Goal: Task Accomplishment & Management: Complete application form

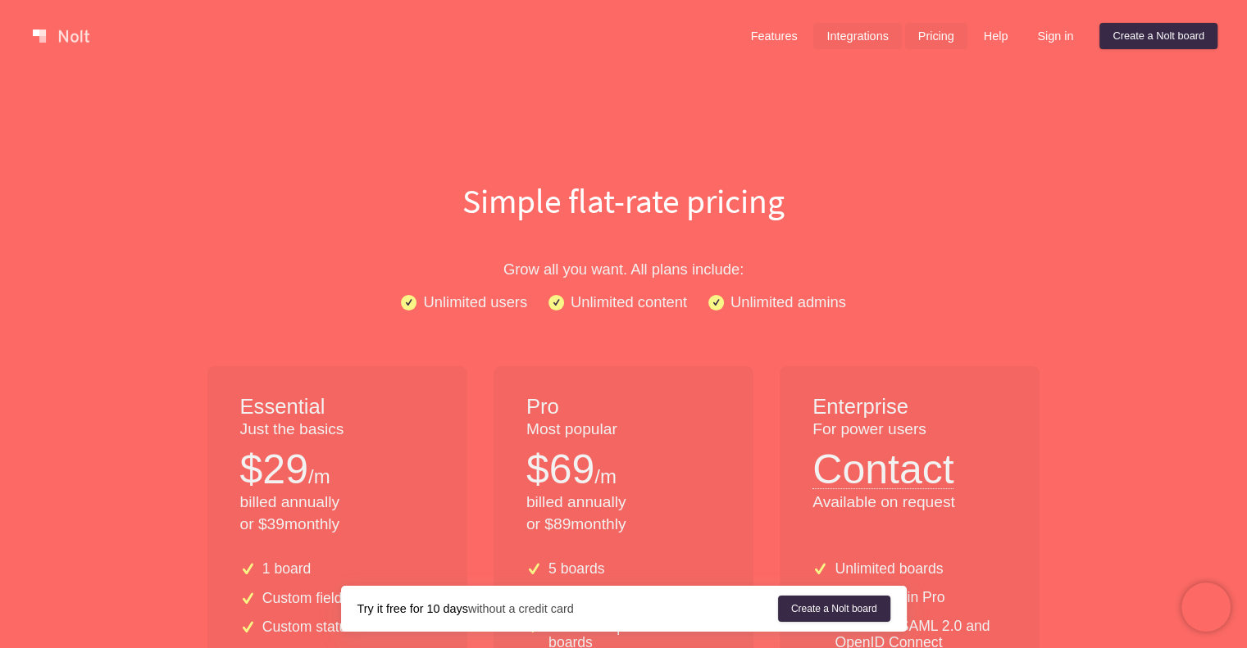
click at [853, 39] on link "Integrations" at bounding box center [857, 36] width 88 height 26
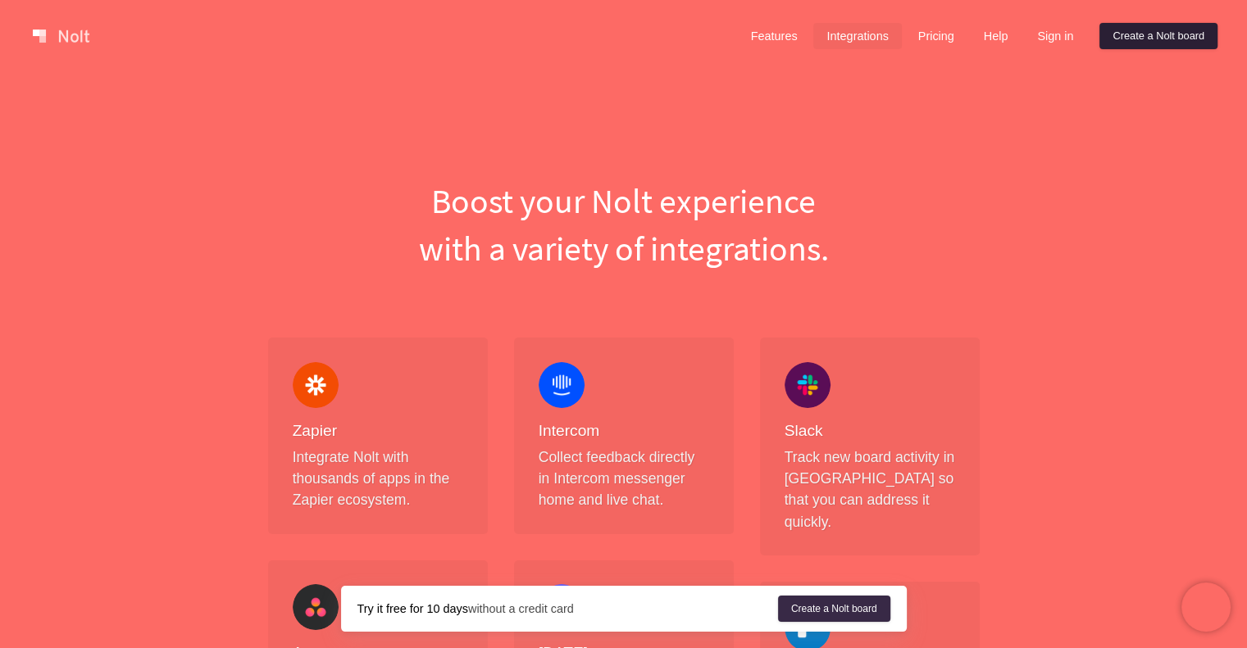
click at [1121, 35] on link "Create a Nolt board" at bounding box center [1158, 36] width 118 height 26
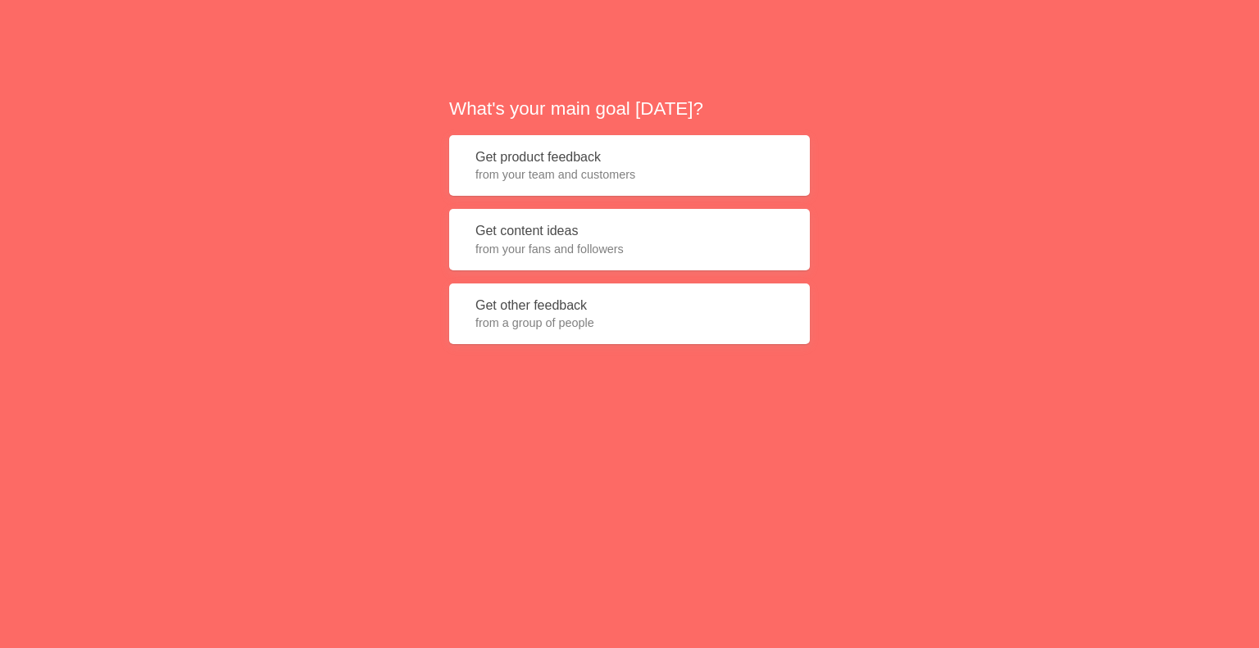
click at [559, 176] on span "from your team and customers" at bounding box center [629, 174] width 308 height 16
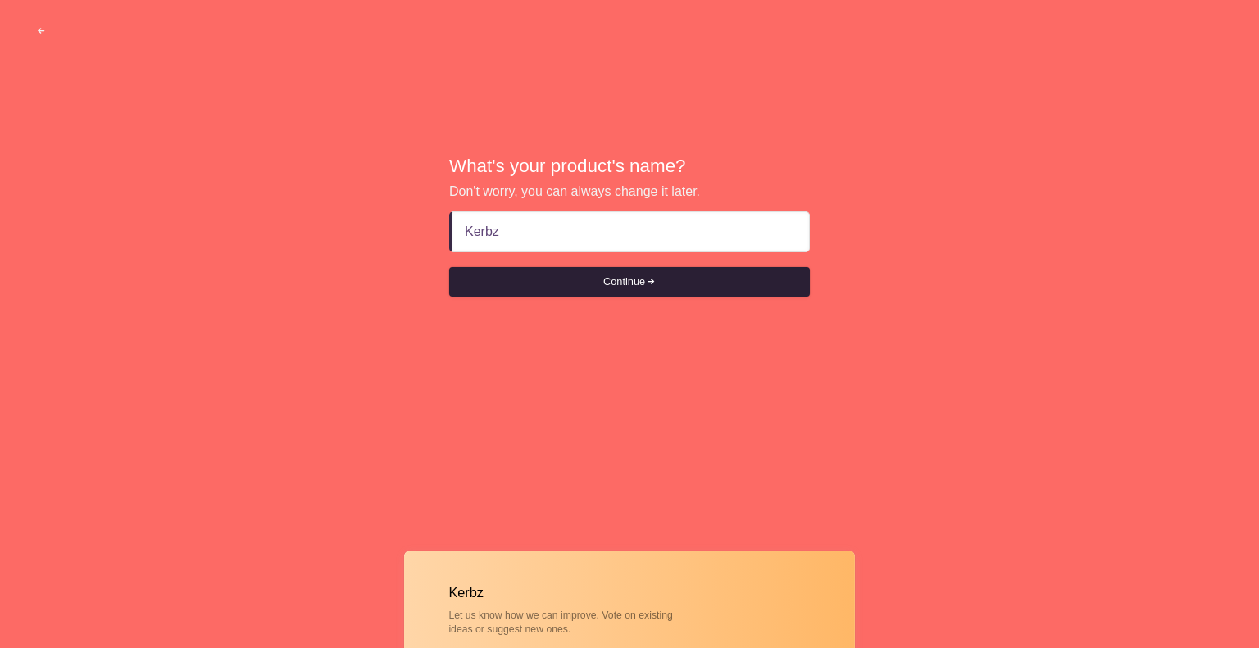
click at [687, 294] on button "Continue" at bounding box center [629, 282] width 361 height 30
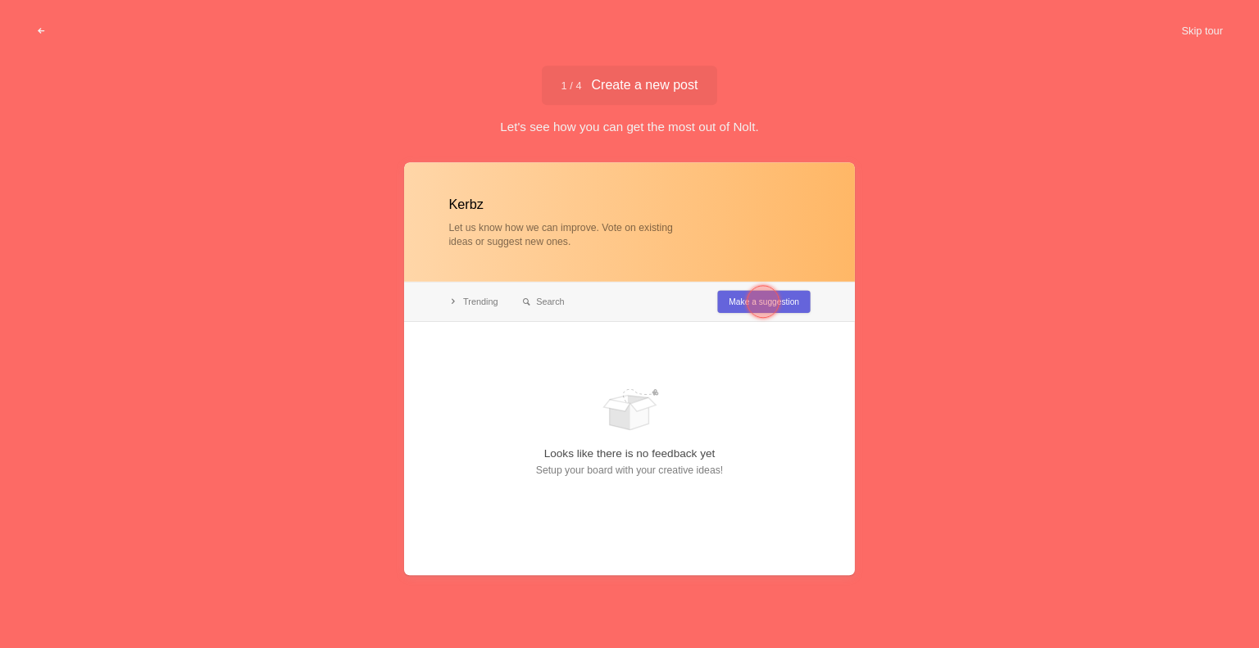
type input "Kerbz"
click at [771, 300] on div at bounding box center [763, 301] width 33 height 33
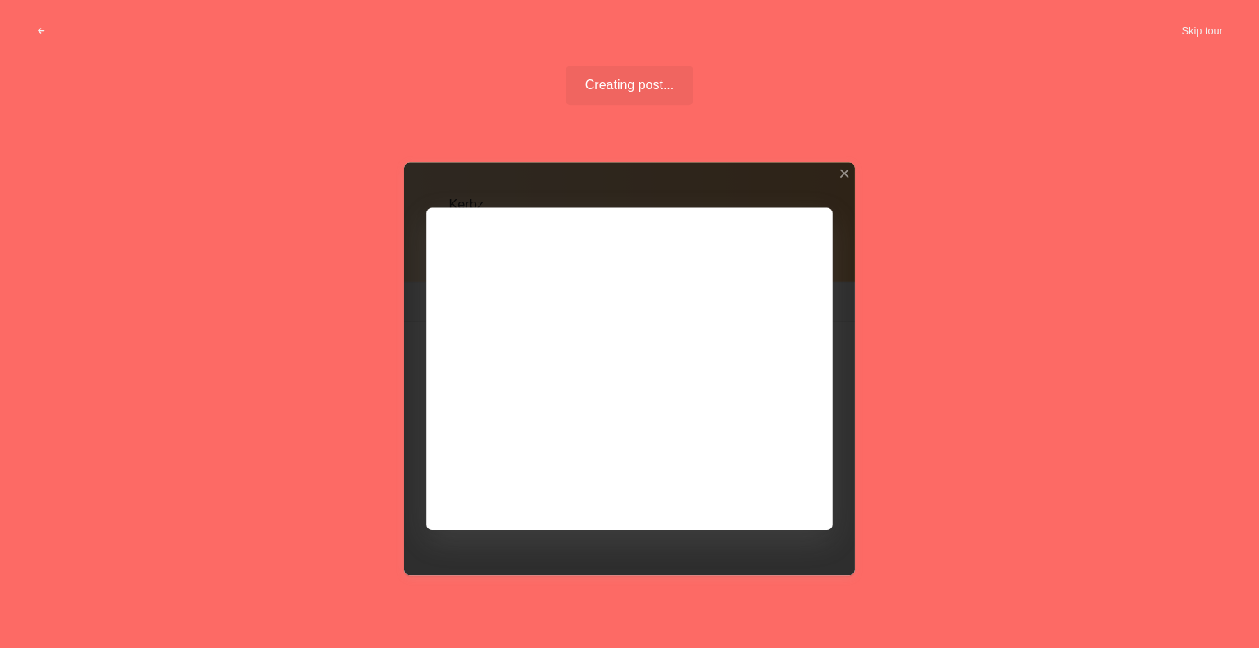
click at [548, 307] on div at bounding box center [629, 368] width 451 height 413
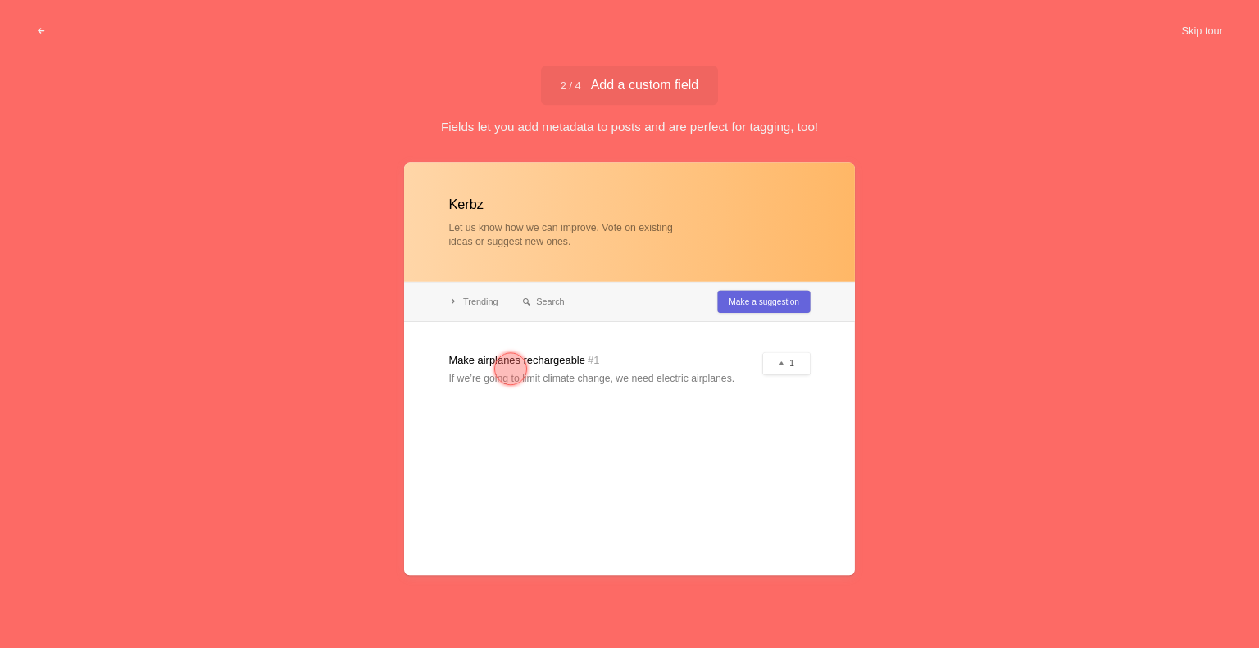
click at [771, 484] on div at bounding box center [629, 368] width 451 height 413
click at [780, 363] on div at bounding box center [629, 368] width 451 height 413
click at [493, 360] on div at bounding box center [510, 368] width 59 height 59
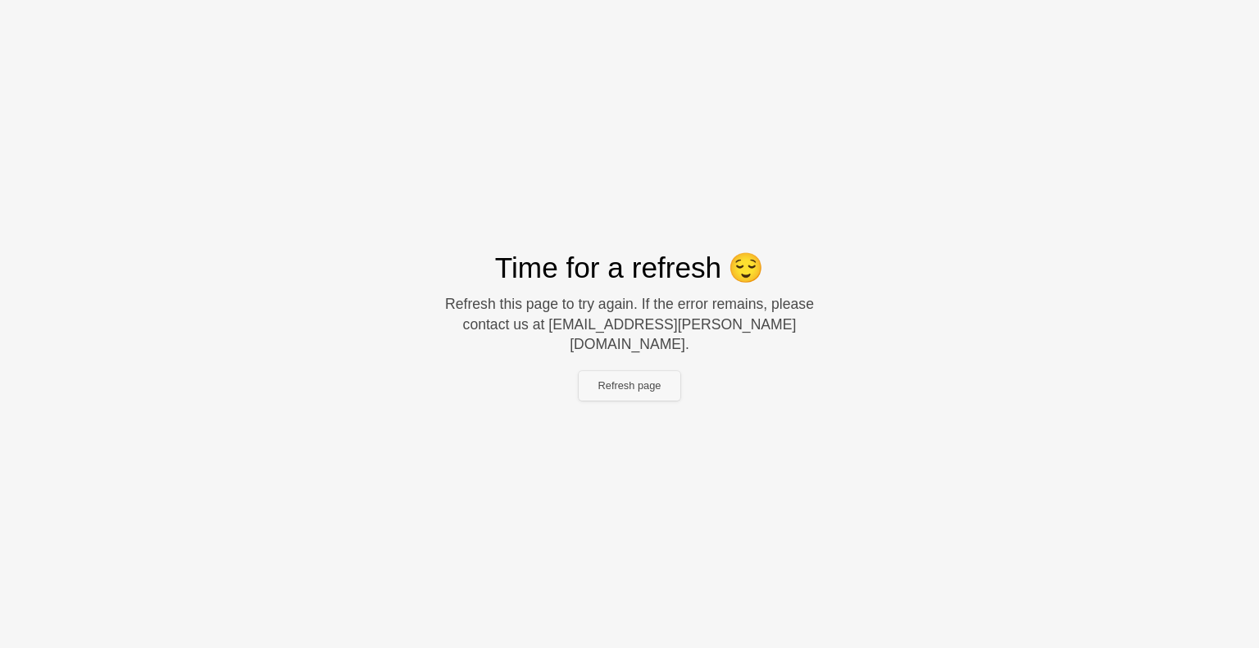
click at [634, 372] on button "Refresh page" at bounding box center [630, 386] width 102 height 30
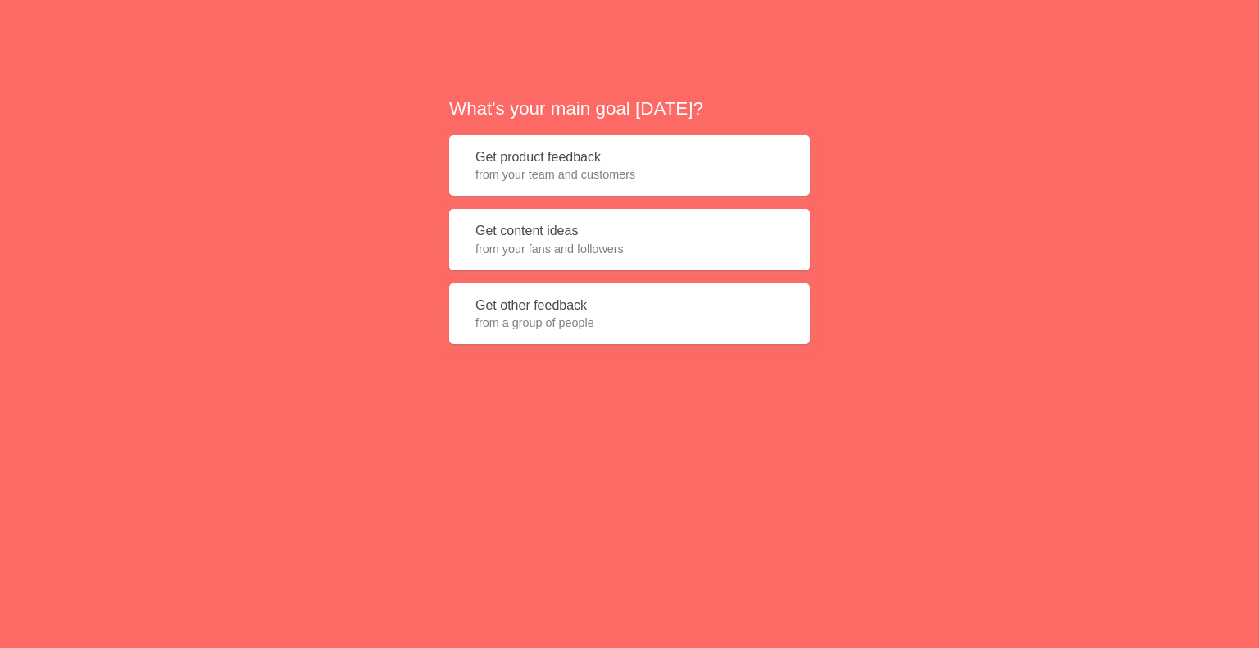
click at [623, 301] on button "Get other feedback from a group of people" at bounding box center [629, 314] width 361 height 61
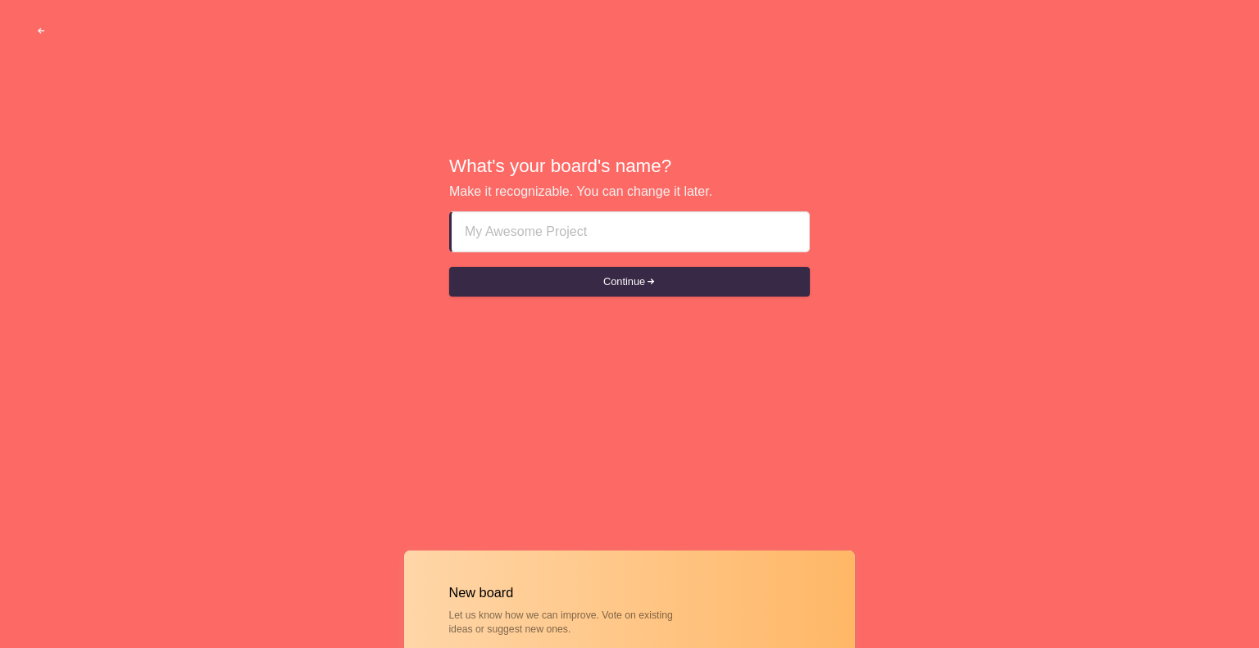
click at [599, 216] on input at bounding box center [630, 231] width 331 height 39
type input "Kerbz"
click at [449, 267] on button "Continue" at bounding box center [629, 282] width 361 height 30
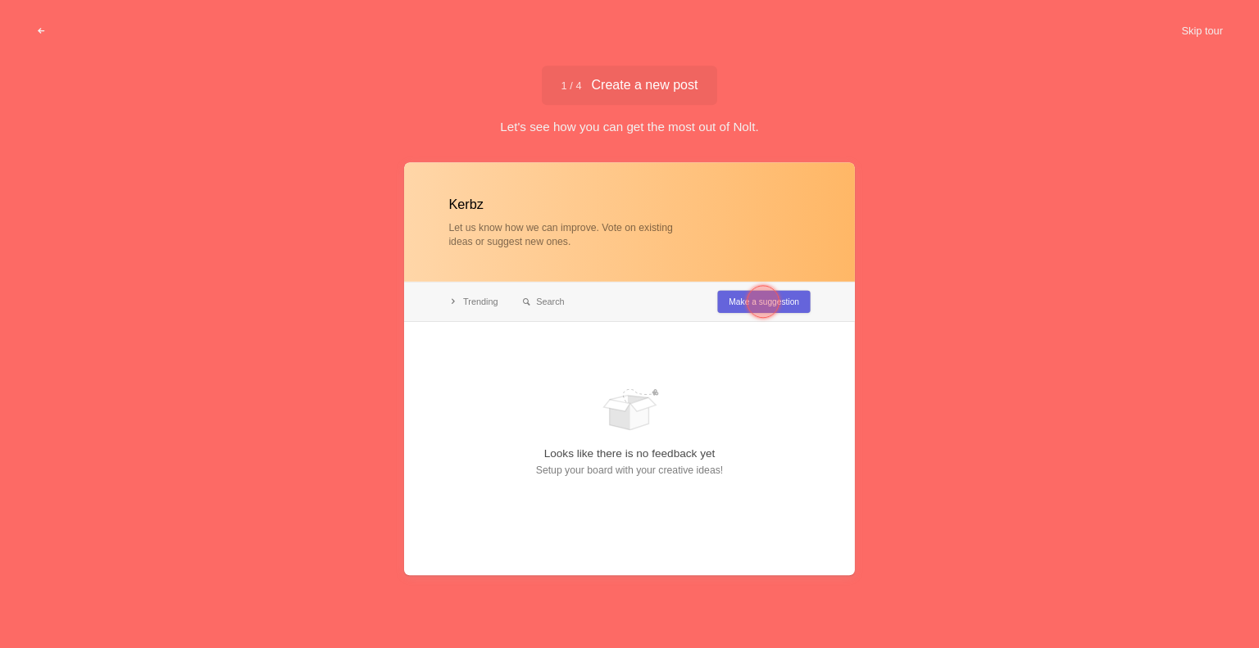
click at [758, 307] on div at bounding box center [763, 301] width 33 height 33
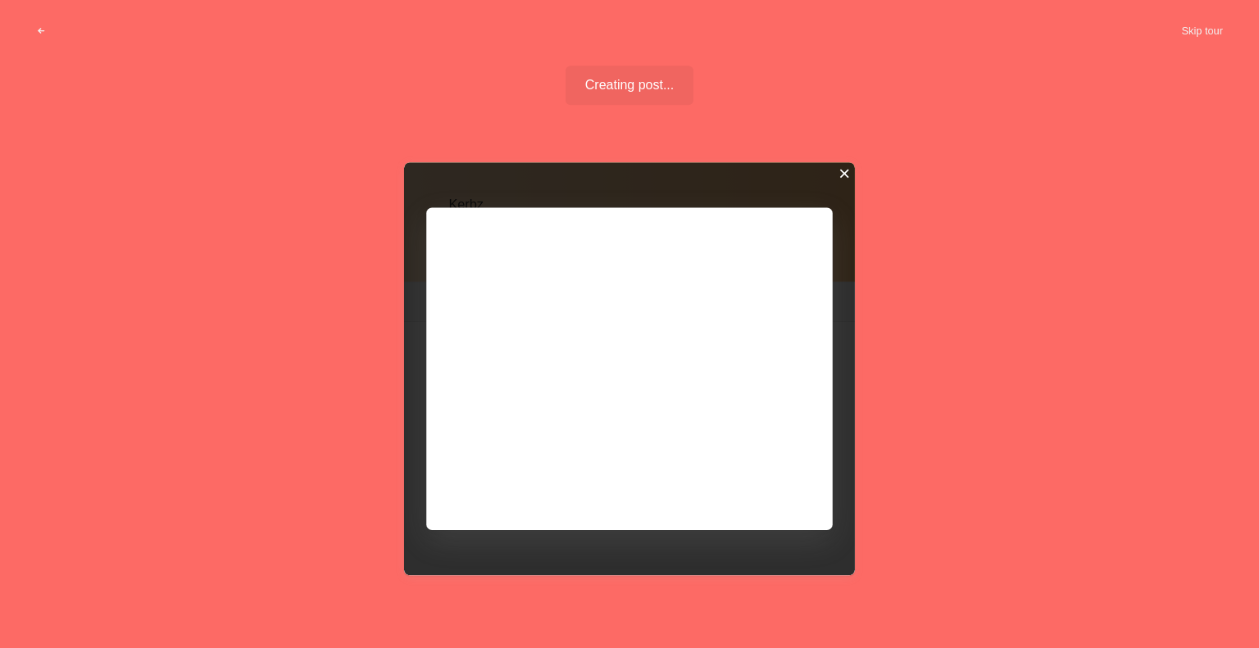
click at [843, 171] on div at bounding box center [844, 173] width 11 height 11
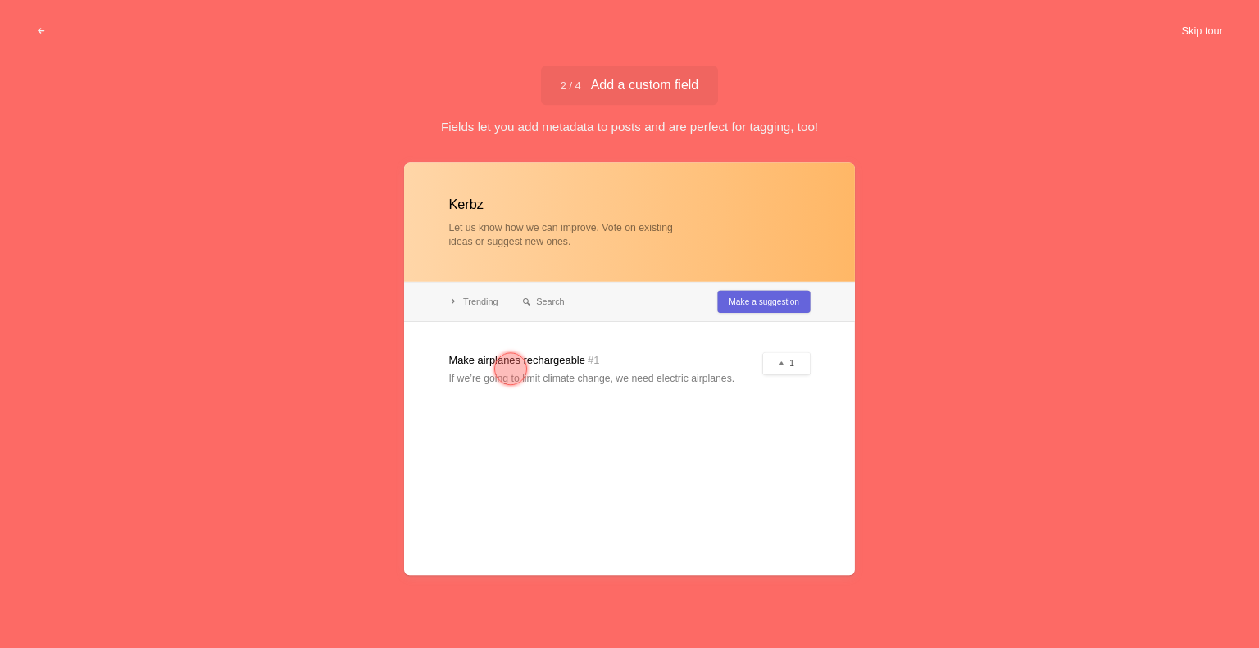
click at [1203, 28] on button "Skip tour" at bounding box center [1202, 31] width 81 height 30
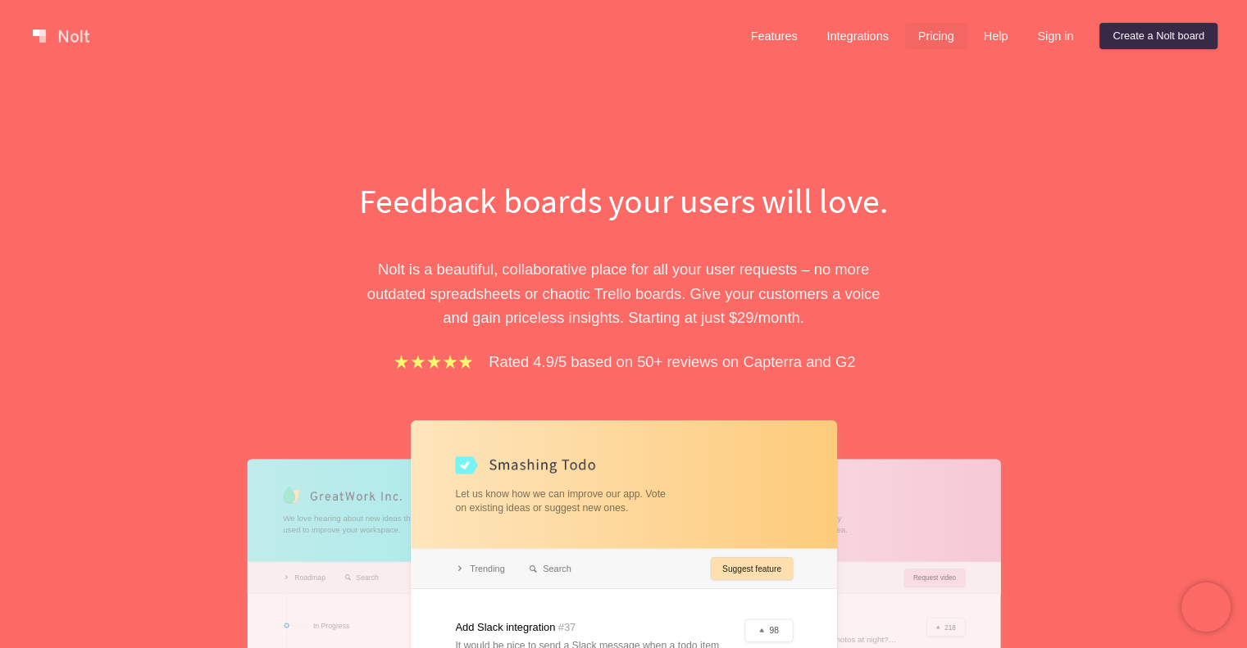
click at [934, 42] on link "Pricing" at bounding box center [936, 36] width 62 height 26
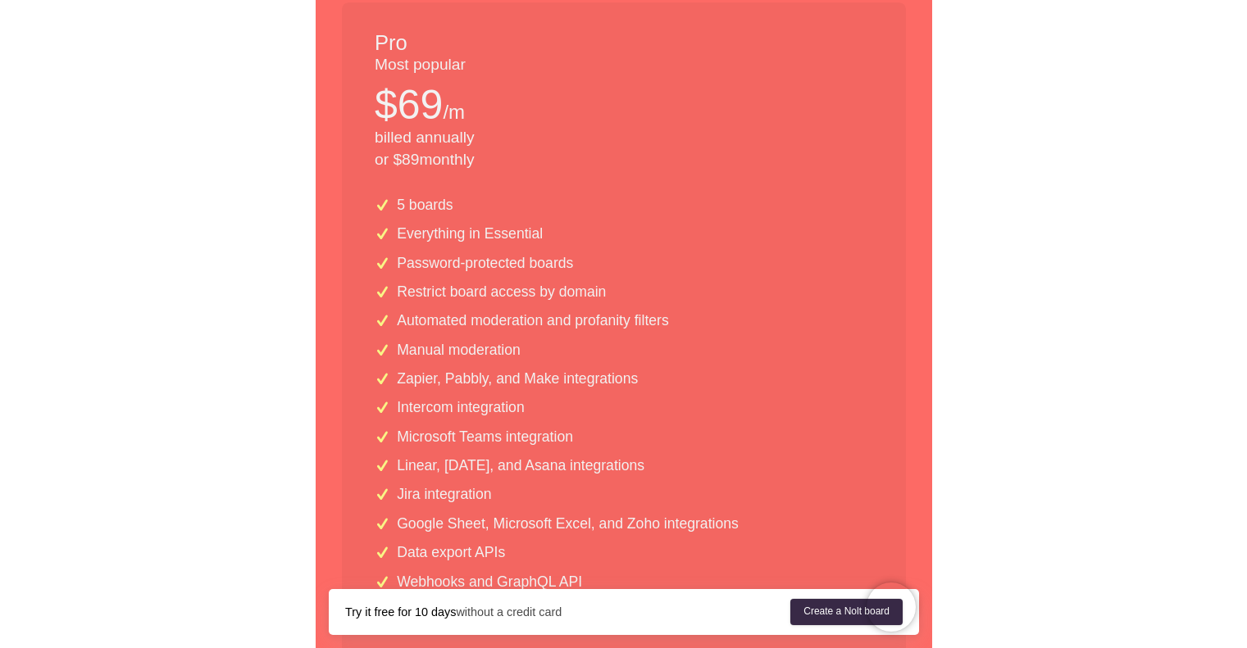
scroll to position [908, 0]
